Goal: Transaction & Acquisition: Purchase product/service

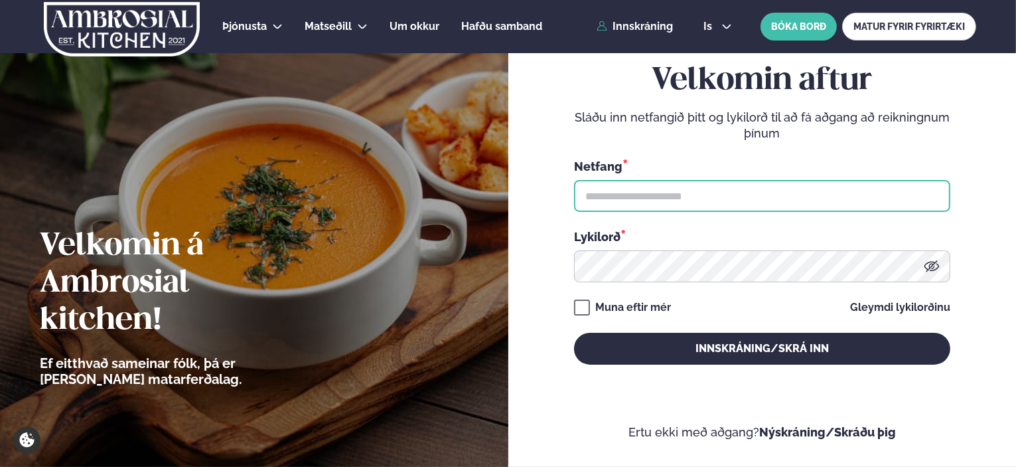
click at [681, 197] on input "text" at bounding box center [762, 196] width 376 height 32
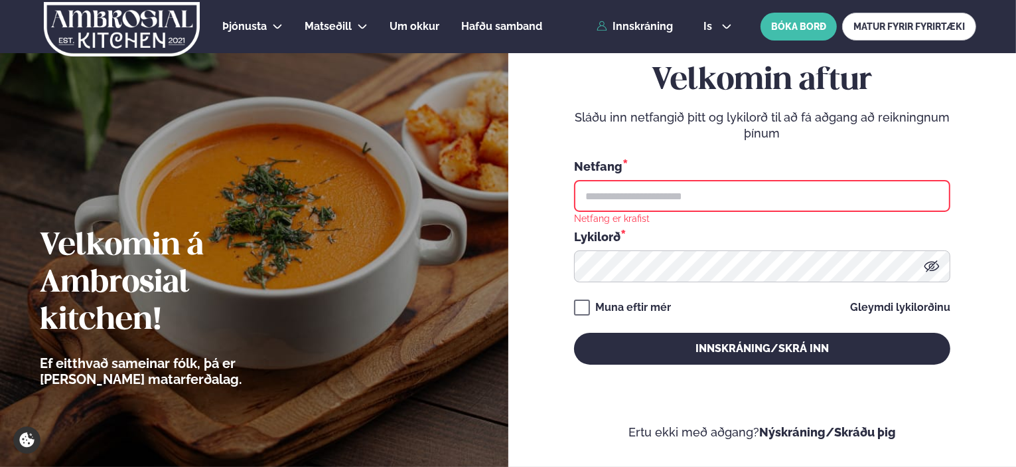
type input "**********"
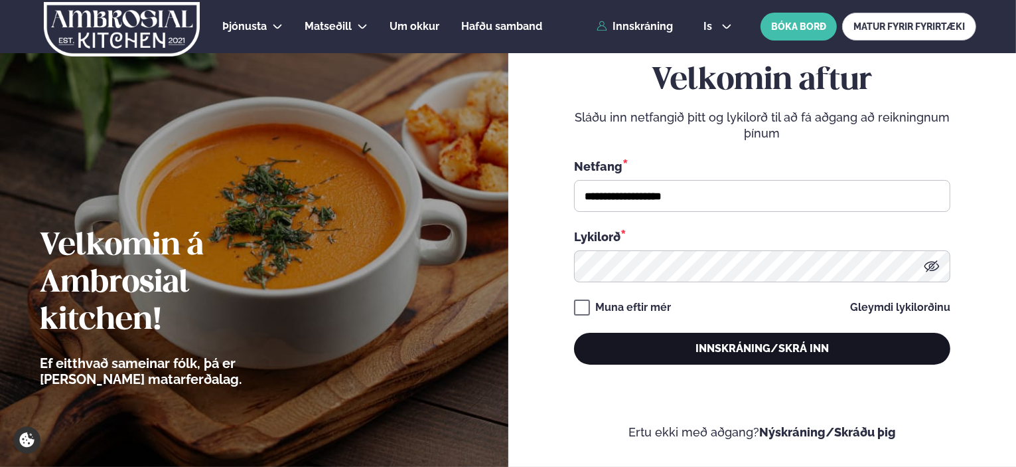
click at [674, 346] on button "Innskráning/Skrá inn" at bounding box center [762, 349] width 376 height 32
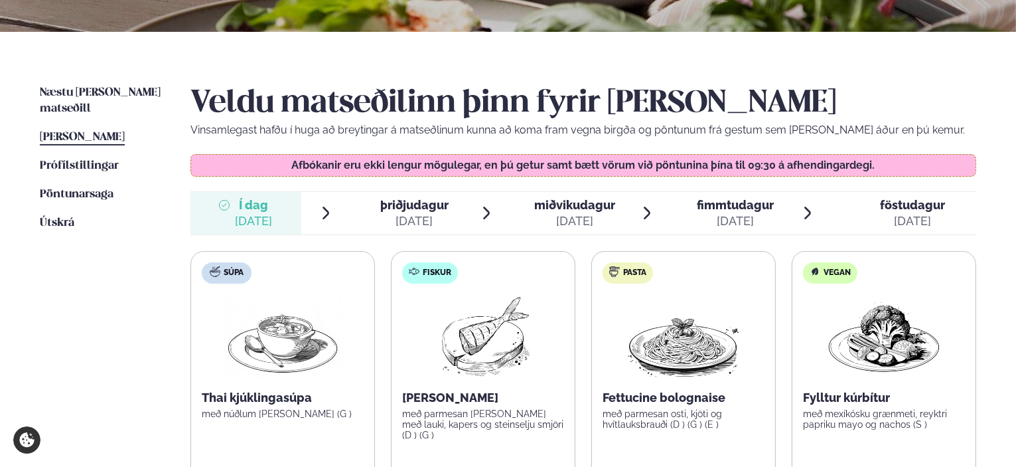
scroll to position [332, 0]
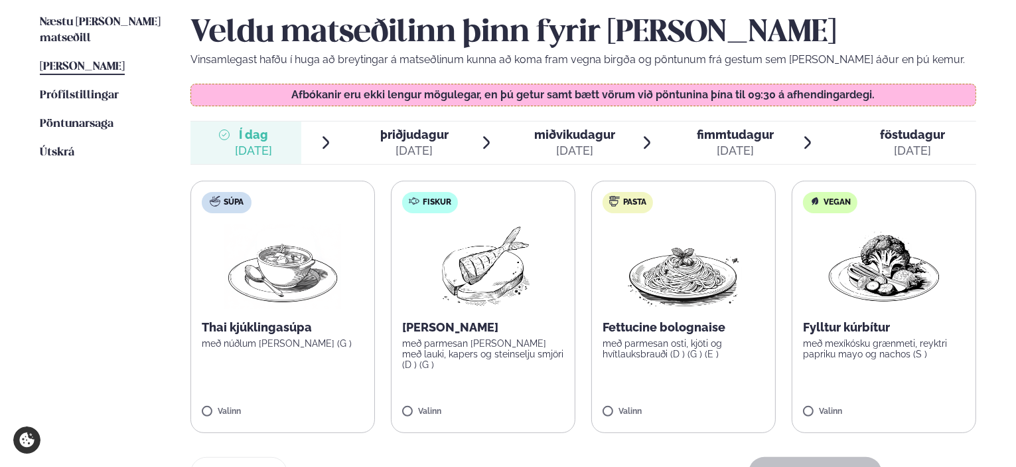
click at [393, 135] on span "þriðjudagur" at bounding box center [414, 134] width 68 height 14
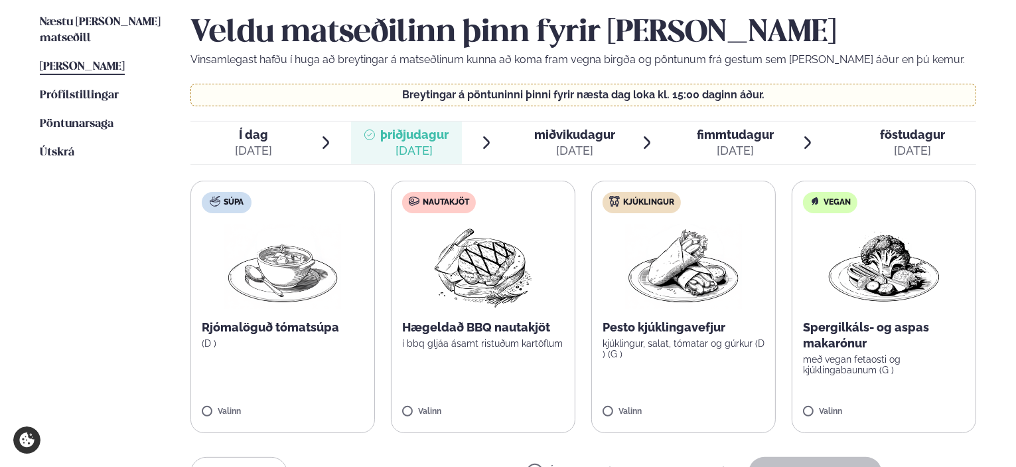
click at [701, 277] on img at bounding box center [683, 266] width 117 height 85
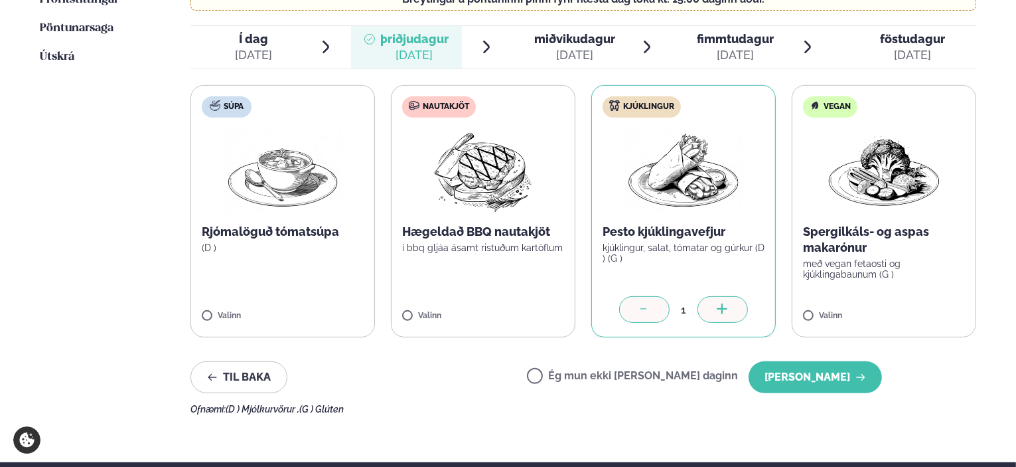
scroll to position [531, 0]
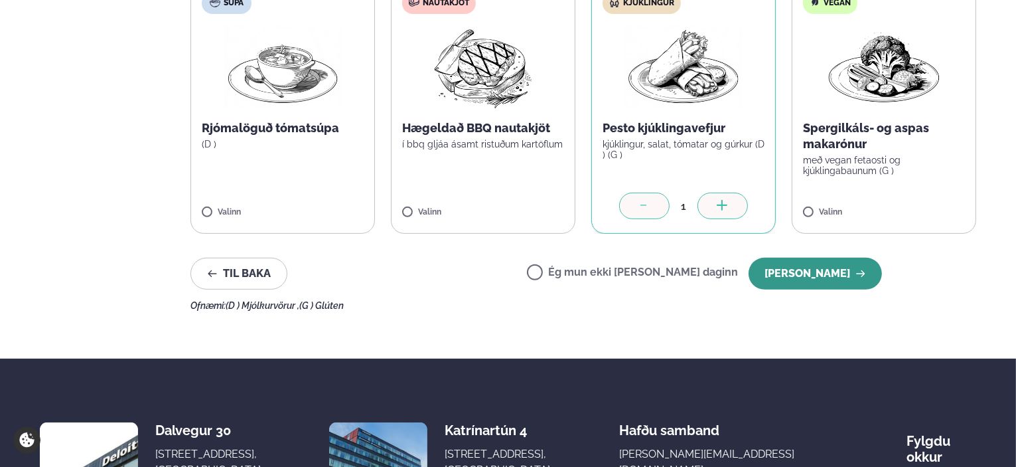
click at [792, 275] on button "[PERSON_NAME]" at bounding box center [815, 274] width 133 height 32
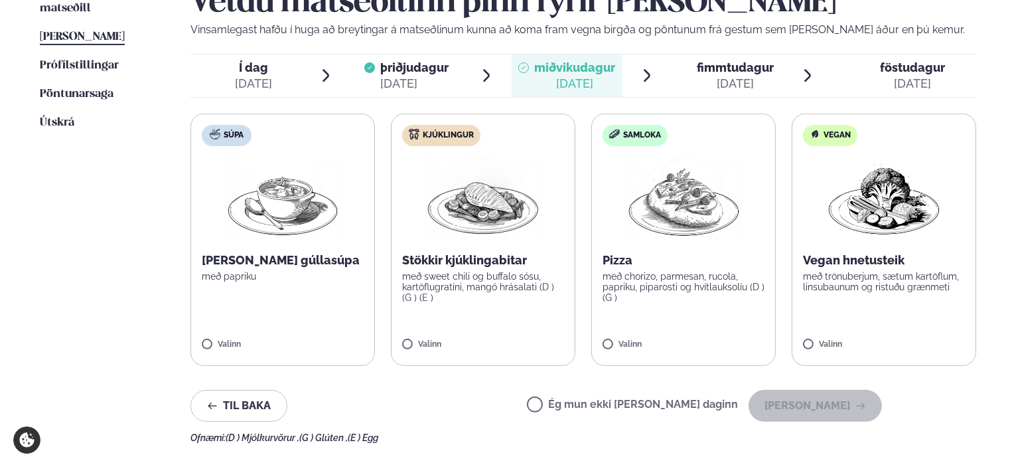
scroll to position [332, 0]
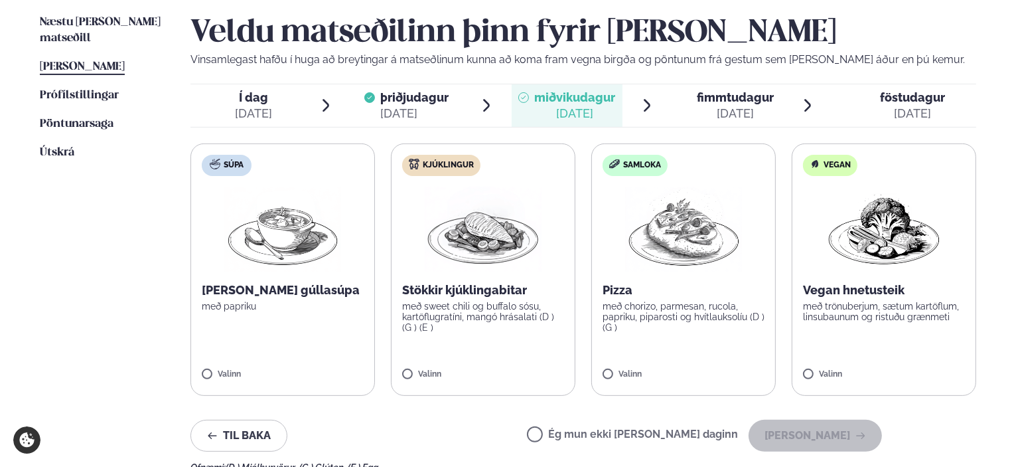
click at [645, 231] on img at bounding box center [683, 229] width 117 height 85
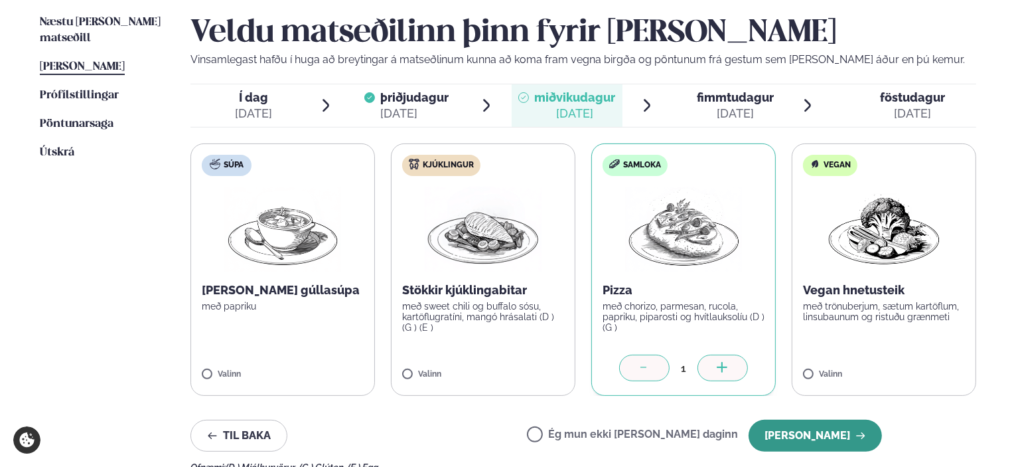
click at [848, 431] on button "[PERSON_NAME]" at bounding box center [815, 435] width 133 height 32
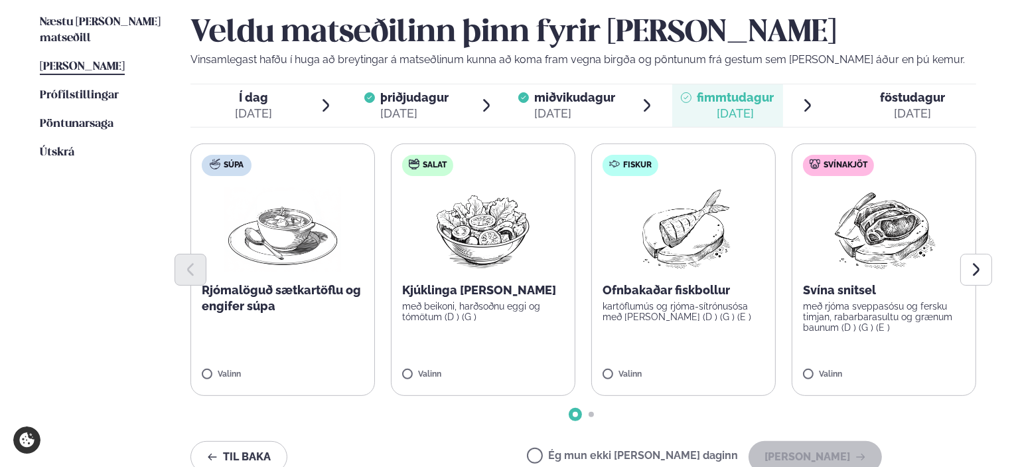
click at [477, 257] on div at bounding box center [583, 270] width 786 height 32
click at [481, 223] on img at bounding box center [483, 229] width 117 height 85
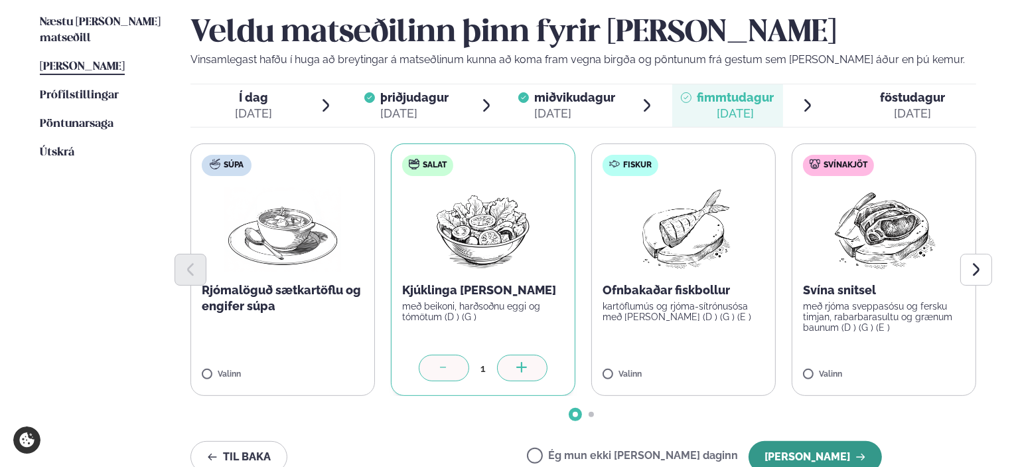
click at [802, 450] on button "[PERSON_NAME]" at bounding box center [815, 457] width 133 height 32
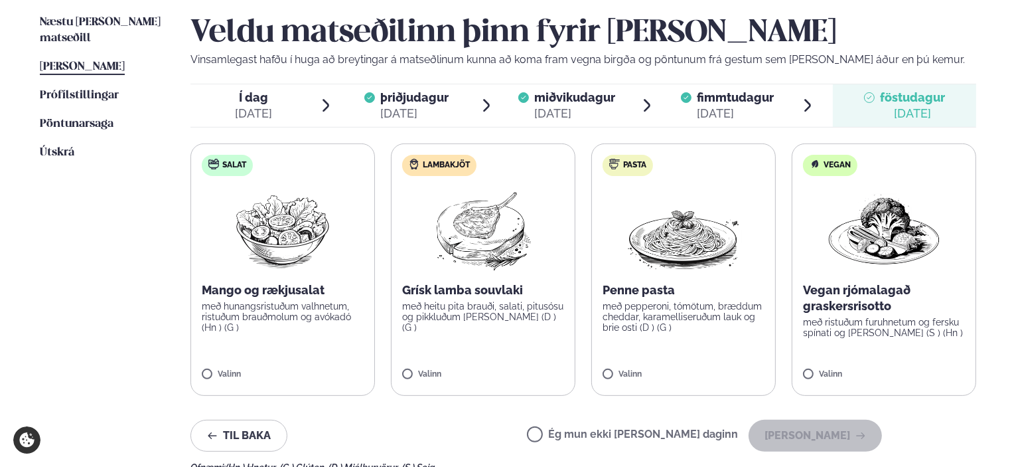
click at [621, 432] on label "Ég mun ekki [PERSON_NAME] daginn" at bounding box center [632, 436] width 211 height 14
click at [823, 437] on button "[PERSON_NAME]" at bounding box center [815, 435] width 133 height 32
